Goal: Task Accomplishment & Management: Use online tool/utility

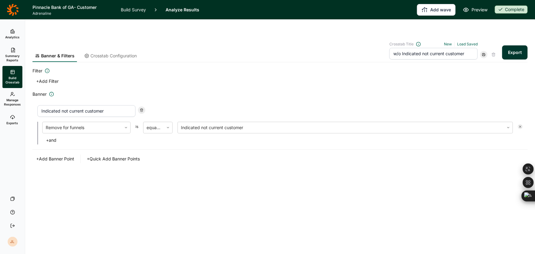
click at [19, 11] on link at bounding box center [12, 9] width 25 height 17
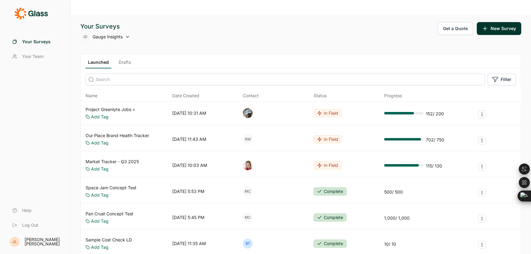
click at [126, 74] on input at bounding box center [284, 80] width 399 height 12
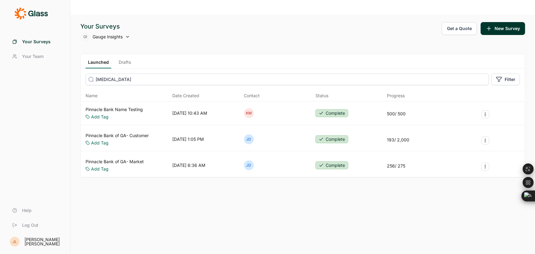
type input "[MEDICAL_DATA]"
click at [122, 158] on link "Pinnacle Bank of GA- Market" at bounding box center [114, 161] width 58 height 6
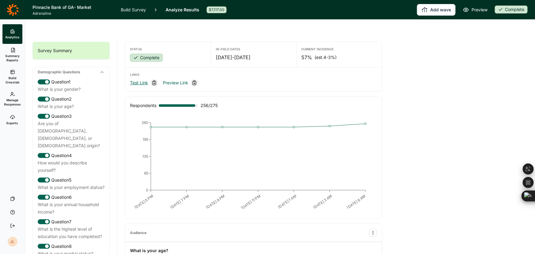
click at [135, 79] on link "Test Link" at bounding box center [139, 82] width 18 height 7
click at [9, 36] on span "Analytics" at bounding box center [12, 37] width 14 height 4
click at [126, 7] on link "Build Survey" at bounding box center [133, 9] width 25 height 19
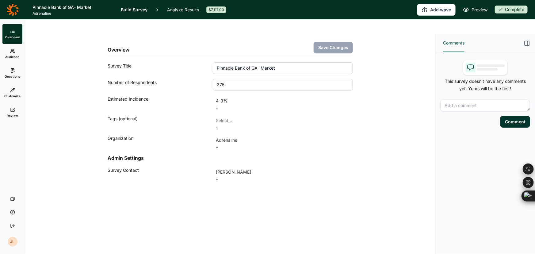
click at [10, 71] on icon at bounding box center [12, 70] width 5 height 5
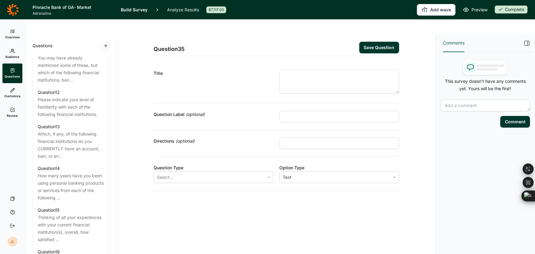
scroll to position [696, 0]
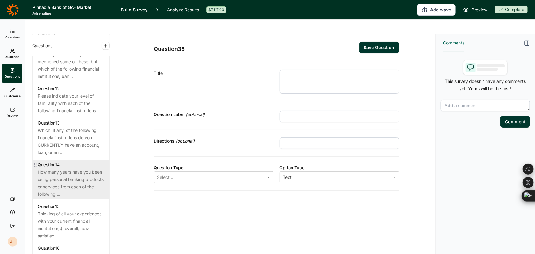
click at [79, 161] on div "Question 14" at bounding box center [71, 164] width 67 height 7
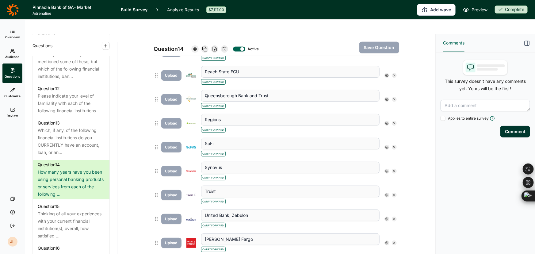
scroll to position [306, 0]
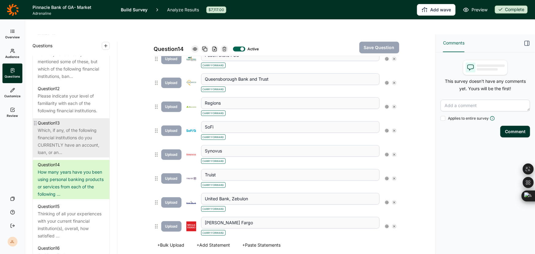
click at [70, 127] on div "Which, if any, of the following financial institutions do you CURRENTLY have an…" at bounding box center [71, 141] width 67 height 29
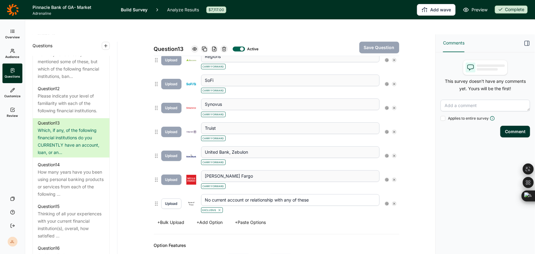
scroll to position [362, 0]
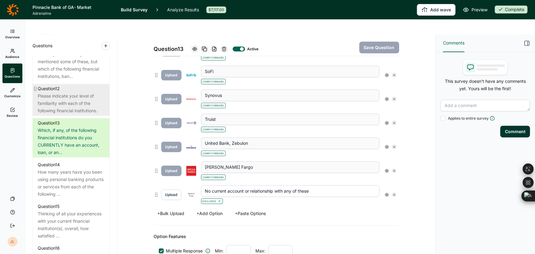
click at [73, 92] on div "Please indicate your level of familiarity with each of the following financial …" at bounding box center [71, 103] width 67 height 22
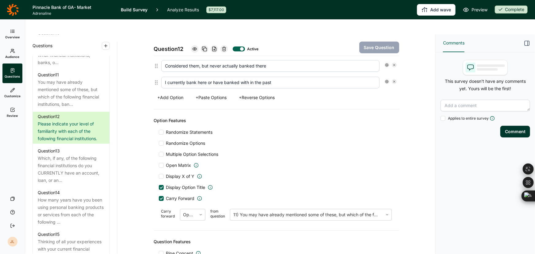
scroll to position [557, 0]
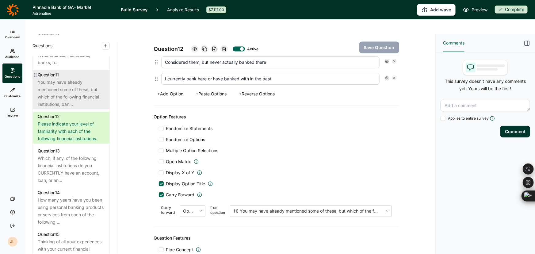
click at [81, 78] on div "You may have already mentioned some of these, but which of the following financ…" at bounding box center [71, 92] width 67 height 29
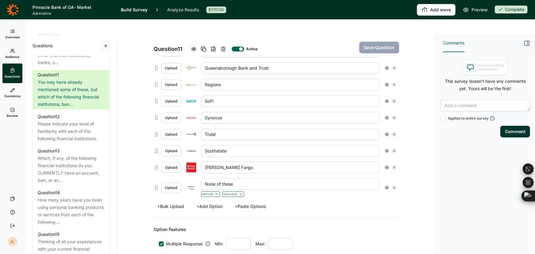
scroll to position [277, 0]
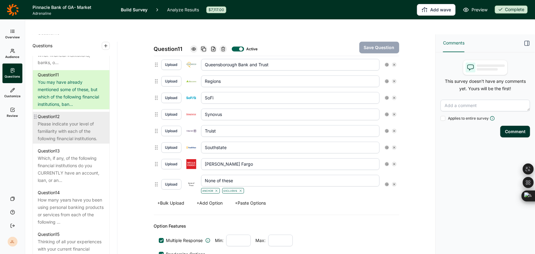
click at [81, 120] on div "Please indicate your level of familiarity with each of the following financial …" at bounding box center [71, 131] width 67 height 22
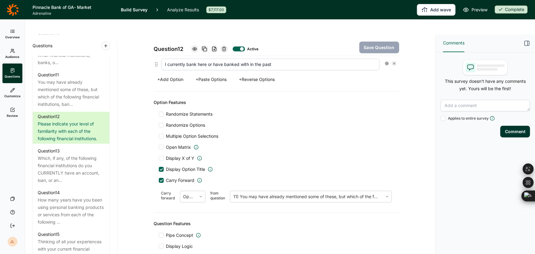
scroll to position [583, 0]
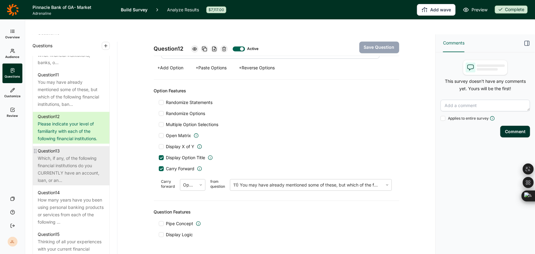
click at [66, 154] on div "Which, if any, of the following financial institutions do you CURRENTLY have an…" at bounding box center [71, 168] width 67 height 29
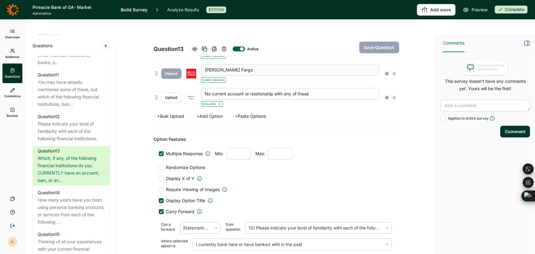
scroll to position [450, 0]
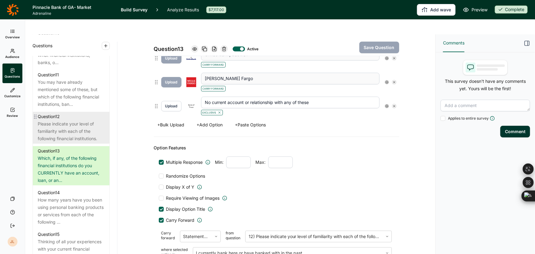
click at [61, 120] on div "Please indicate your level of familiarity with each of the following financial …" at bounding box center [71, 131] width 67 height 22
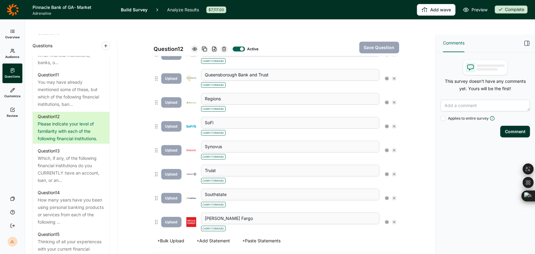
scroll to position [311, 0]
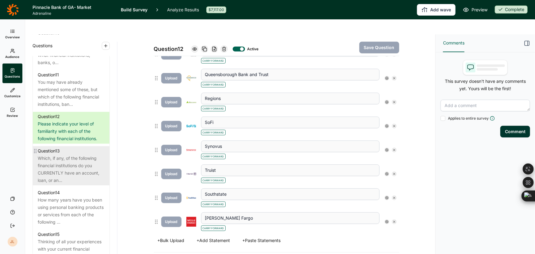
click at [76, 154] on div "Which, if any, of the following financial institutions do you CURRENTLY have an…" at bounding box center [71, 168] width 67 height 29
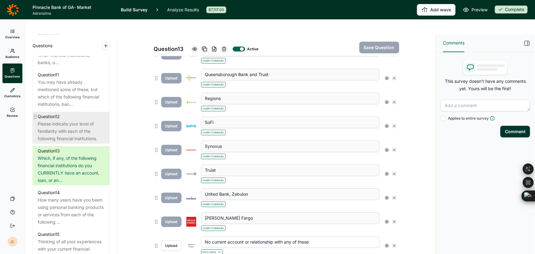
click at [67, 120] on div "Please indicate your level of familiarity with each of the following financial …" at bounding box center [71, 131] width 67 height 22
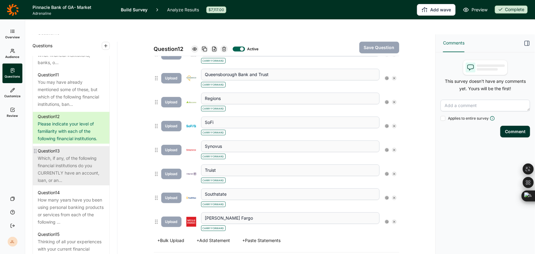
click at [78, 154] on div "Which, if any, of the following financial institutions do you CURRENTLY have an…" at bounding box center [71, 168] width 67 height 29
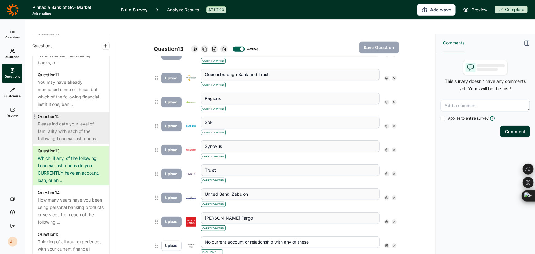
click at [76, 120] on div "Please indicate your level of familiarity with each of the following financial …" at bounding box center [71, 131] width 67 height 22
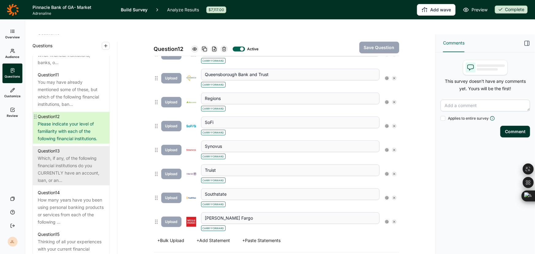
click at [78, 154] on div "Which, if any, of the following financial institutions do you CURRENTLY have an…" at bounding box center [71, 168] width 67 height 29
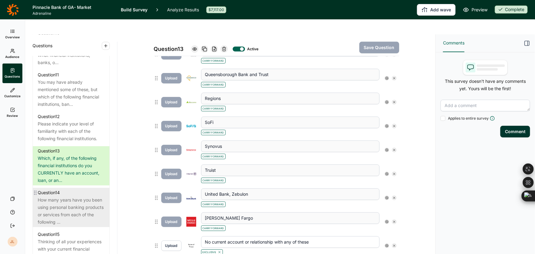
click at [70, 196] on div "How many years have you been using personal banking products or services from e…" at bounding box center [71, 210] width 67 height 29
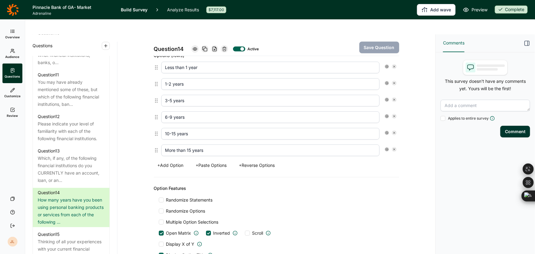
scroll to position [478, 0]
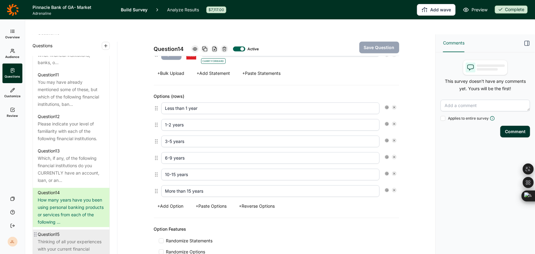
click at [73, 238] on div "Thinking of all your experiences with your current financial institution(s), ov…" at bounding box center [71, 252] width 67 height 29
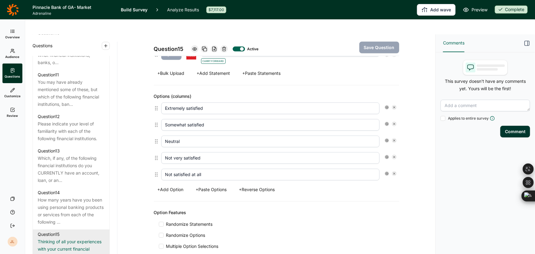
scroll to position [589, 0]
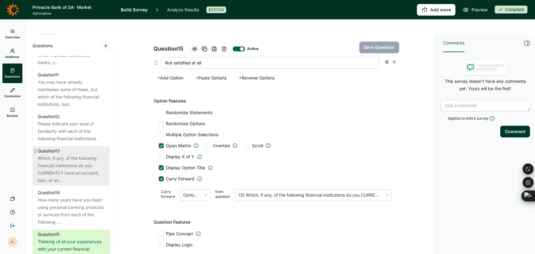
click at [84, 154] on div "Which, if any, of the following financial institutions do you CURRENTLY have an…" at bounding box center [71, 168] width 67 height 29
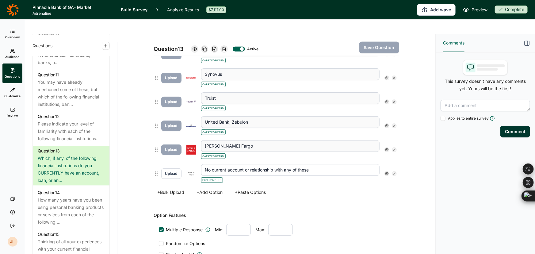
scroll to position [367, 0]
